Goal: Check status

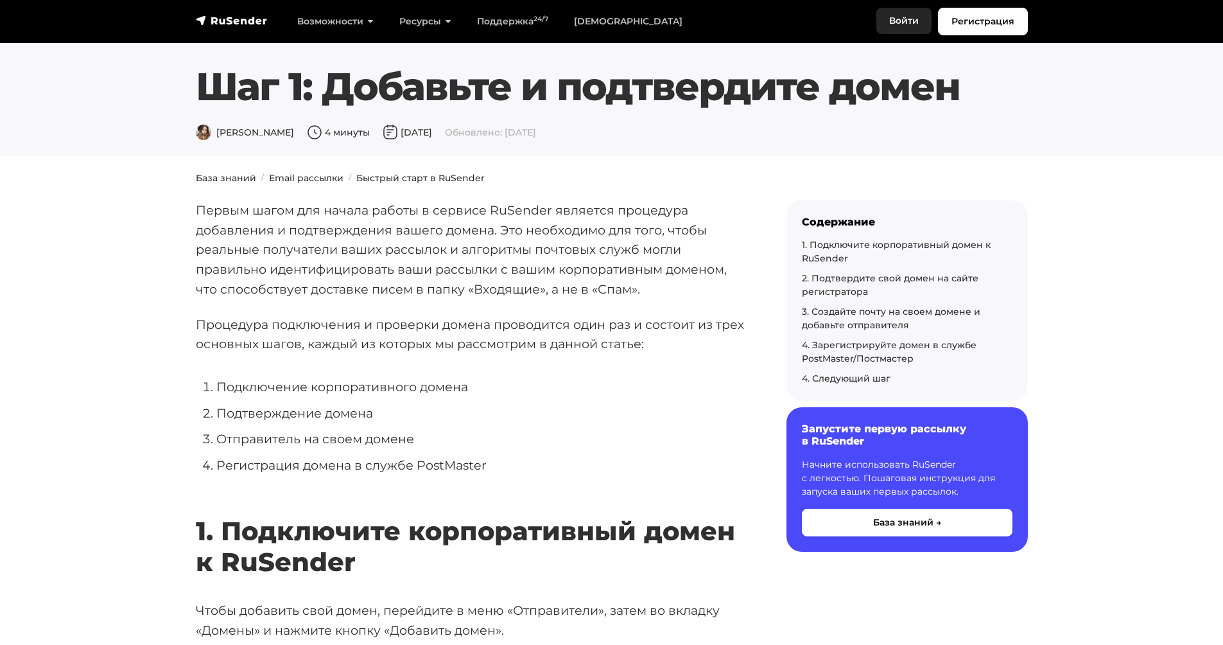
click at [909, 21] on link "Войти" at bounding box center [903, 21] width 55 height 26
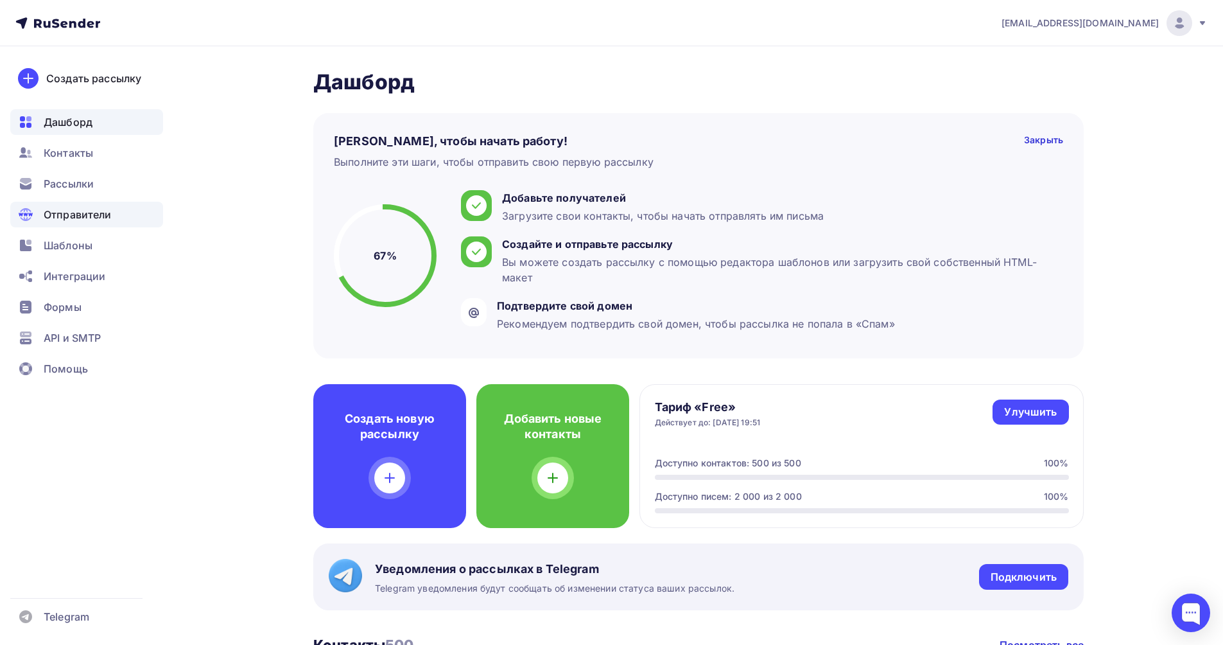
click at [98, 218] on span "Отправители" at bounding box center [78, 214] width 68 height 15
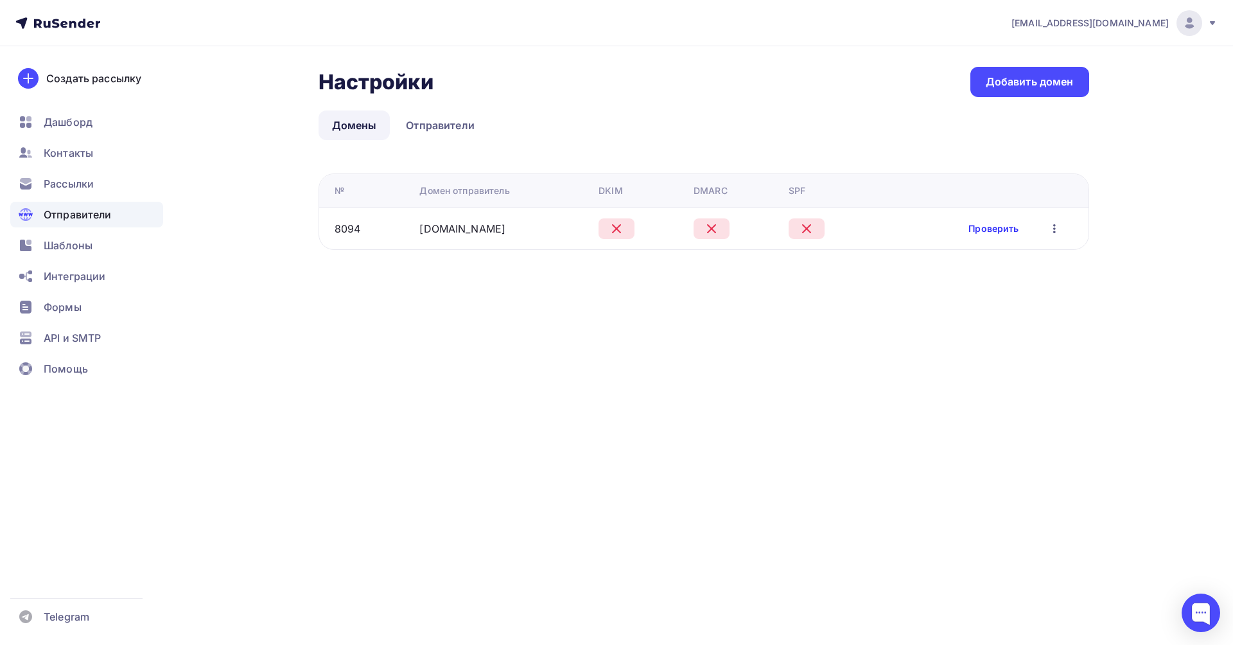
click at [1007, 226] on link "Проверить" at bounding box center [993, 228] width 50 height 13
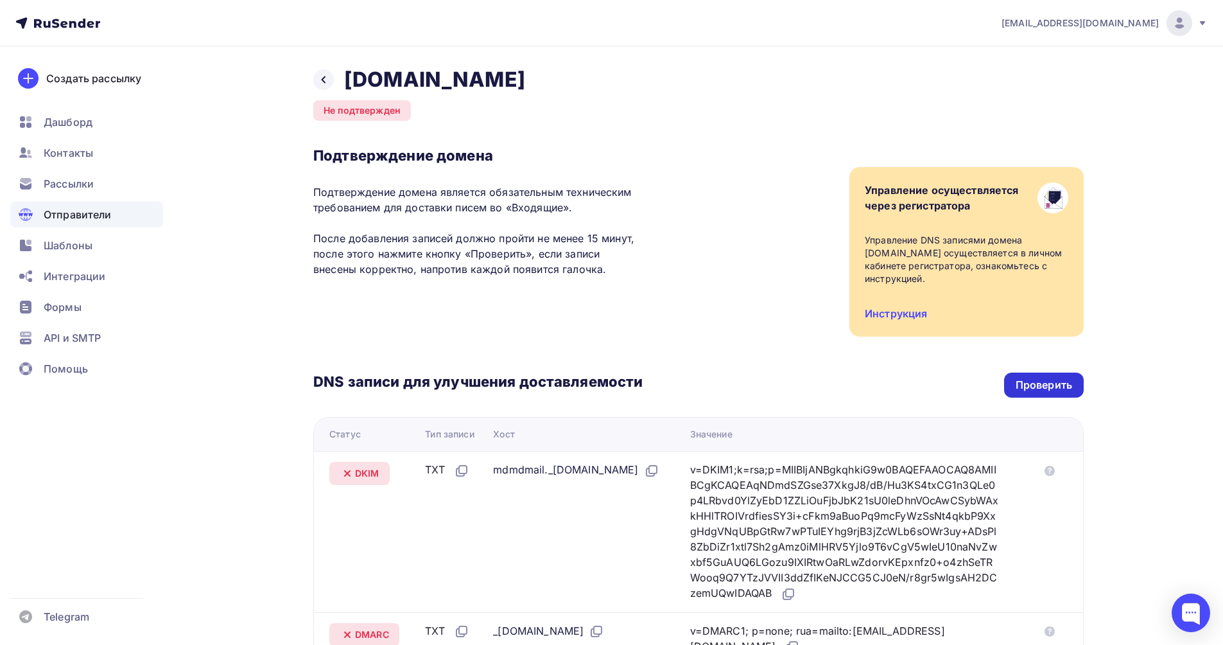
click at [1039, 378] on div "Проверить" at bounding box center [1044, 385] width 57 height 15
click at [83, 150] on span "Контакты" at bounding box center [68, 152] width 49 height 15
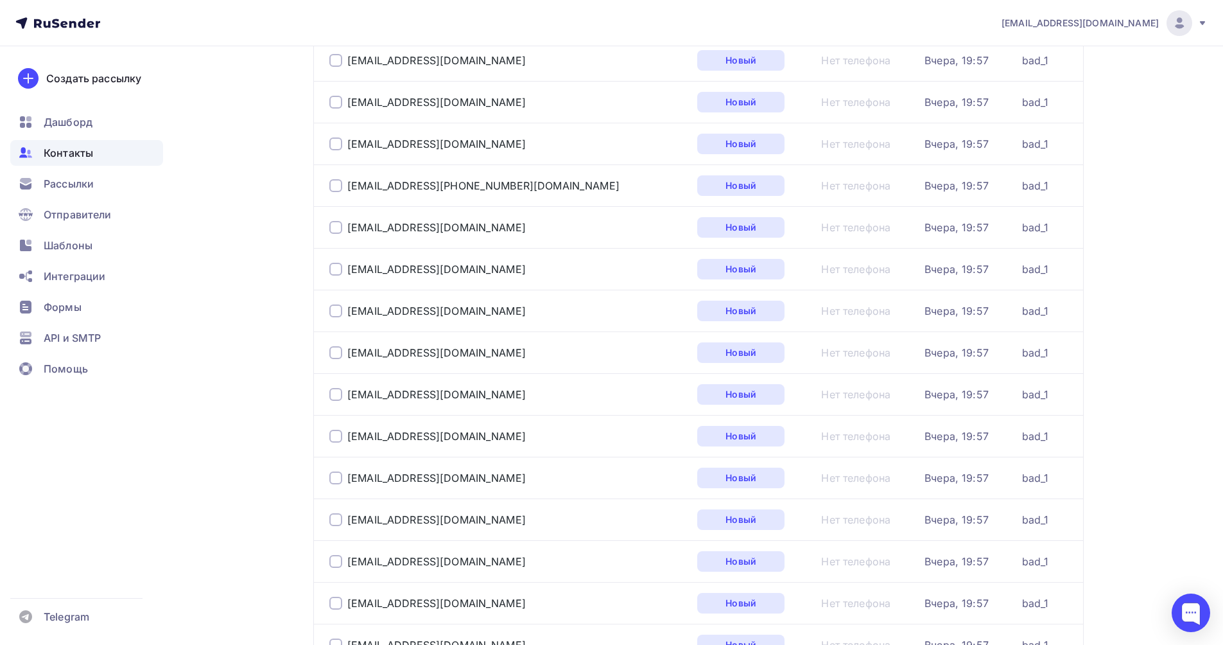
scroll to position [1815, 0]
